Goal: Task Accomplishment & Management: Manage account settings

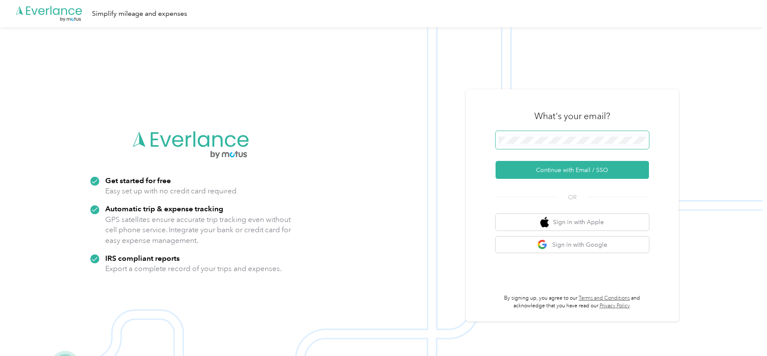
click at [575, 148] on span at bounding box center [572, 140] width 153 height 18
click at [385, 202] on img at bounding box center [381, 205] width 763 height 356
click at [530, 167] on button "Continue with Email / SSO" at bounding box center [572, 170] width 153 height 18
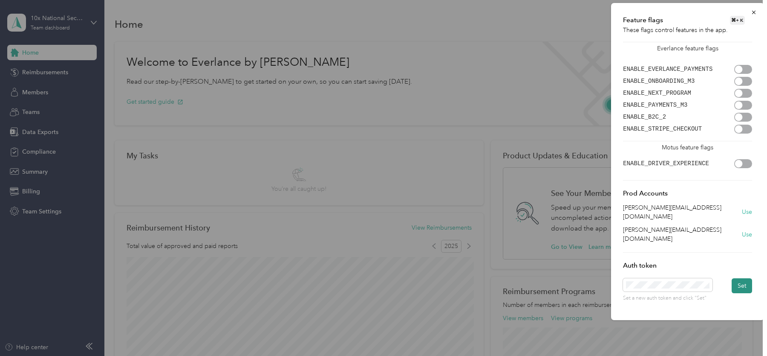
click at [743, 278] on button "Set" at bounding box center [742, 285] width 20 height 15
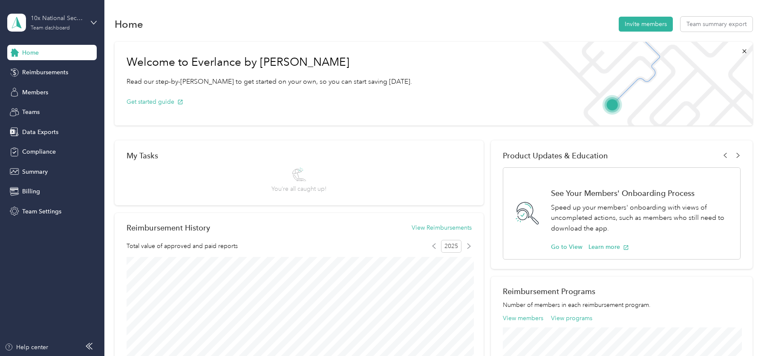
click at [75, 23] on div "10x National Security Team dashboard" at bounding box center [57, 22] width 53 height 17
click at [422, 140] on div "My Tasks You’re all caught up!" at bounding box center [299, 172] width 369 height 65
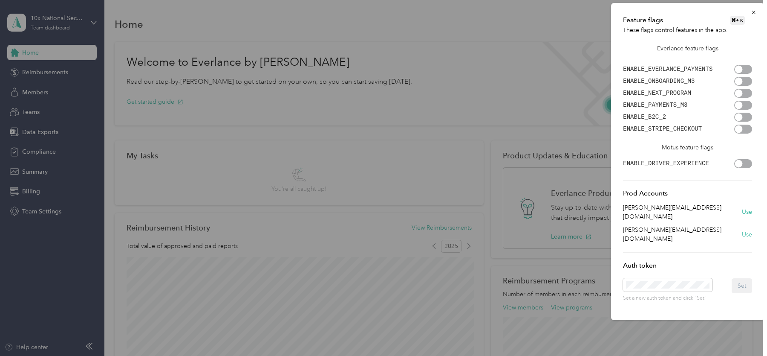
scroll to position [0, 908]
click at [739, 278] on button "Set" at bounding box center [742, 285] width 20 height 15
